Goal: Task Accomplishment & Management: Manage account settings

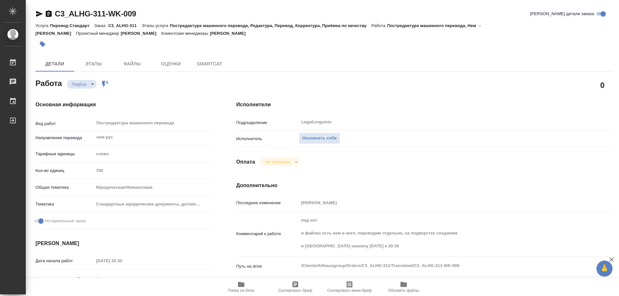
type textarea "x"
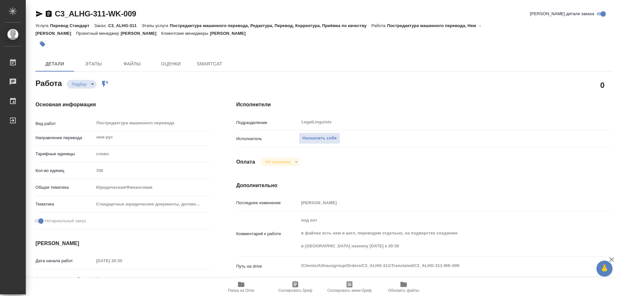
type textarea "x"
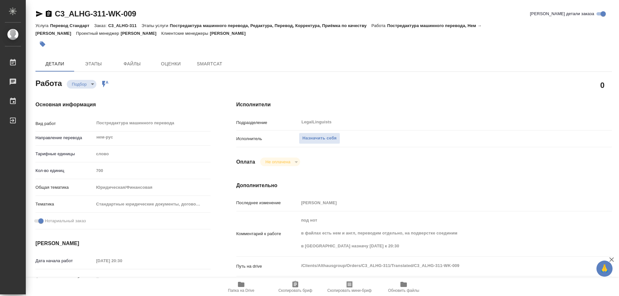
type textarea "x"
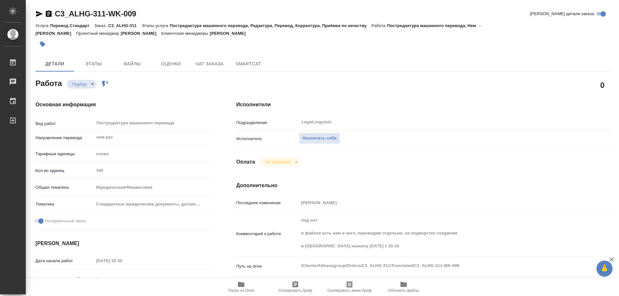
type textarea "x"
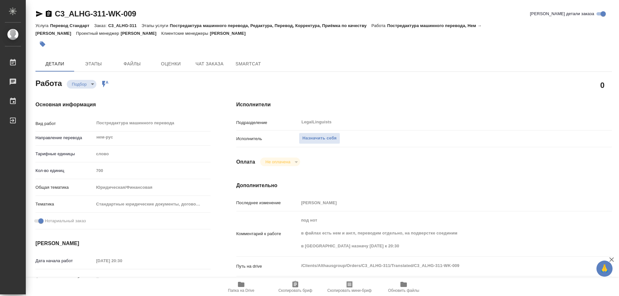
type textarea "x"
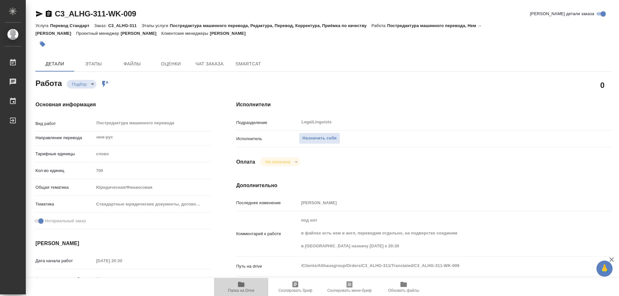
click at [241, 287] on icon "button" at bounding box center [241, 284] width 6 height 5
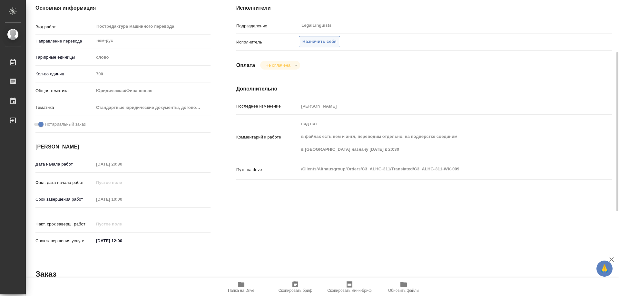
click at [325, 41] on span "Назначить себя" at bounding box center [319, 41] width 34 height 7
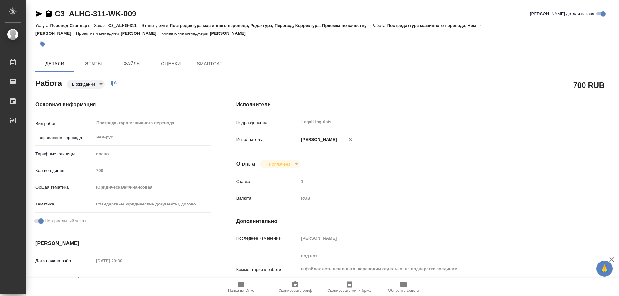
type textarea "x"
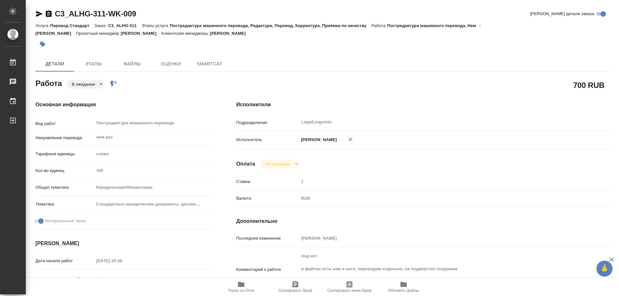
type textarea "x"
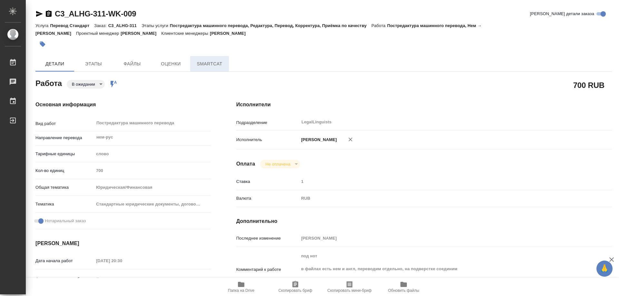
type textarea "x"
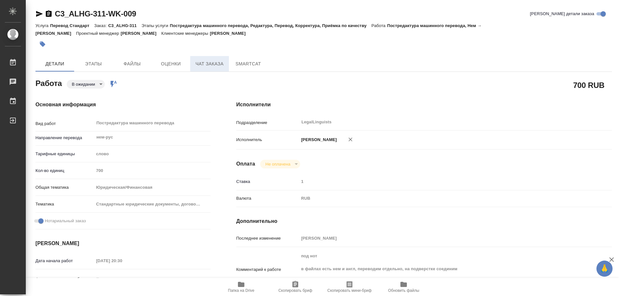
type textarea "x"
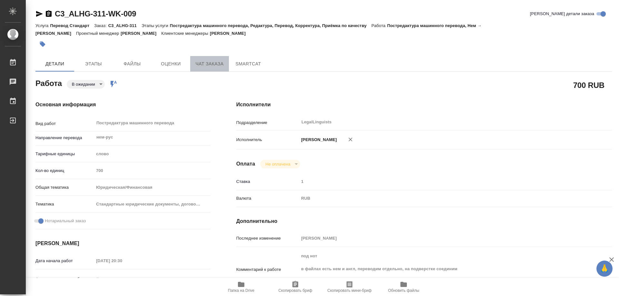
click at [205, 67] on span "Чат заказа" at bounding box center [209, 64] width 31 height 8
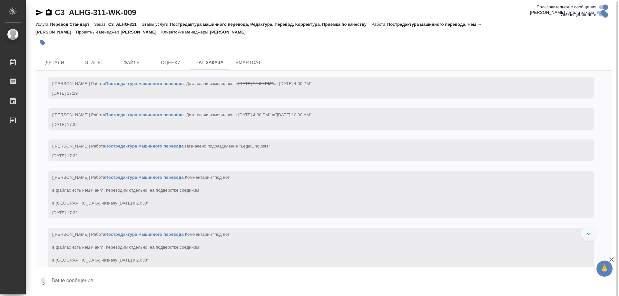
scroll to position [2192, 0]
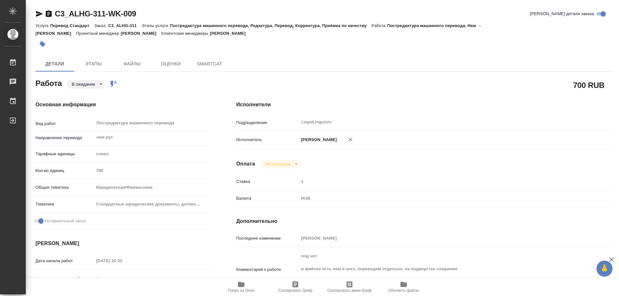
type textarea "x"
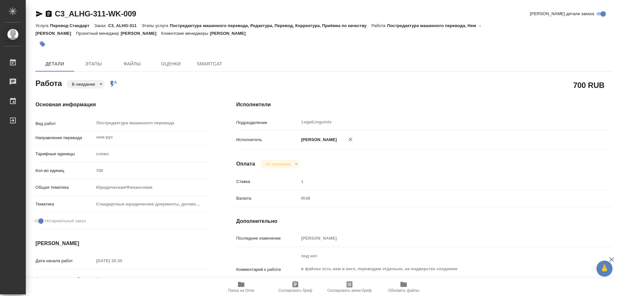
type textarea "x"
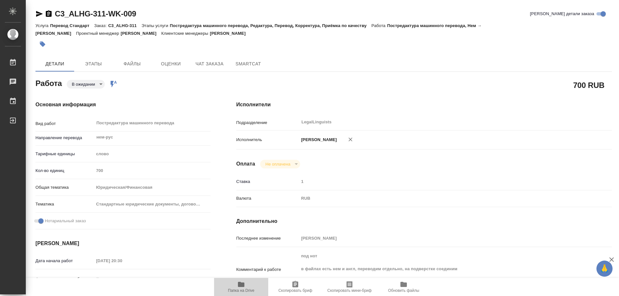
click at [241, 290] on span "Папка на Drive" at bounding box center [241, 291] width 26 height 5
type textarea "x"
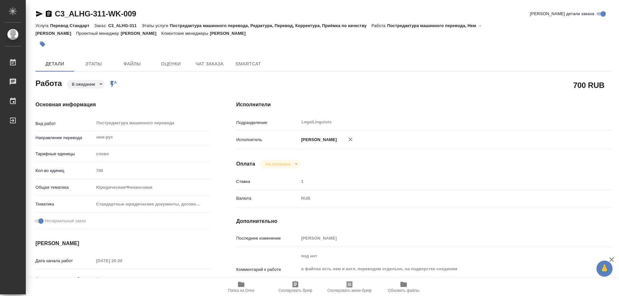
type textarea "x"
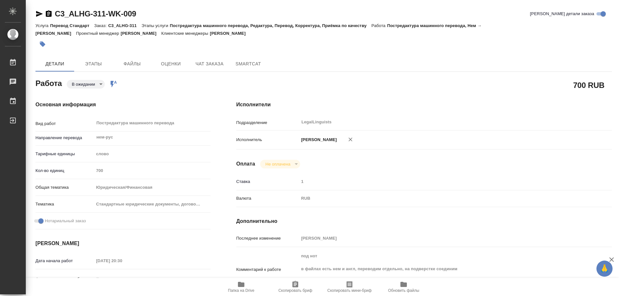
type textarea "x"
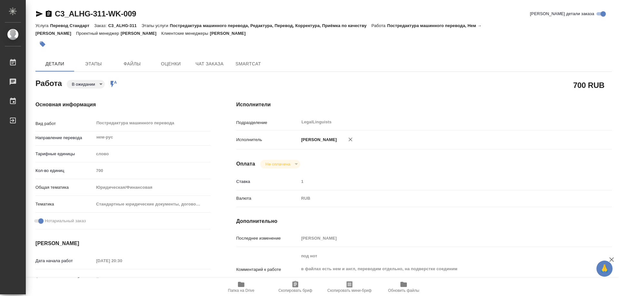
type textarea "x"
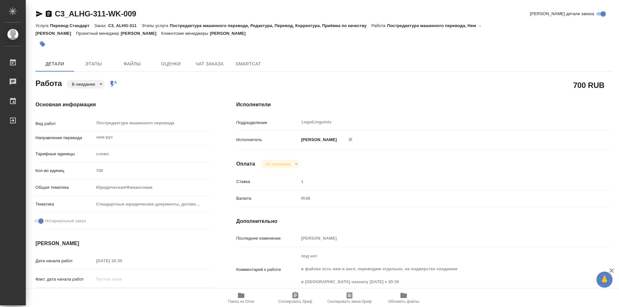
type textarea "x"
